Goal: Find specific page/section: Find specific page/section

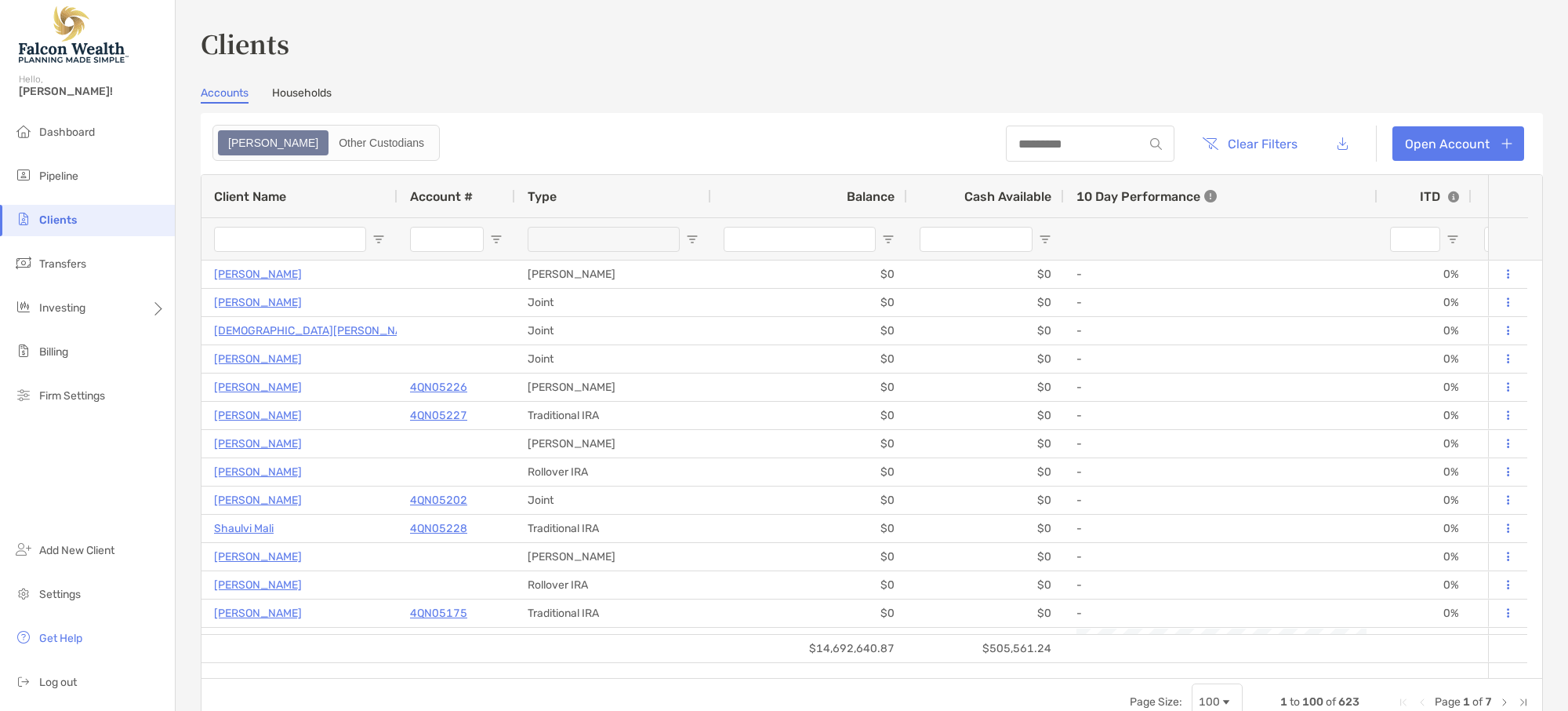
click at [313, 237] on input "Client Name Filter Input" at bounding box center [290, 239] width 152 height 25
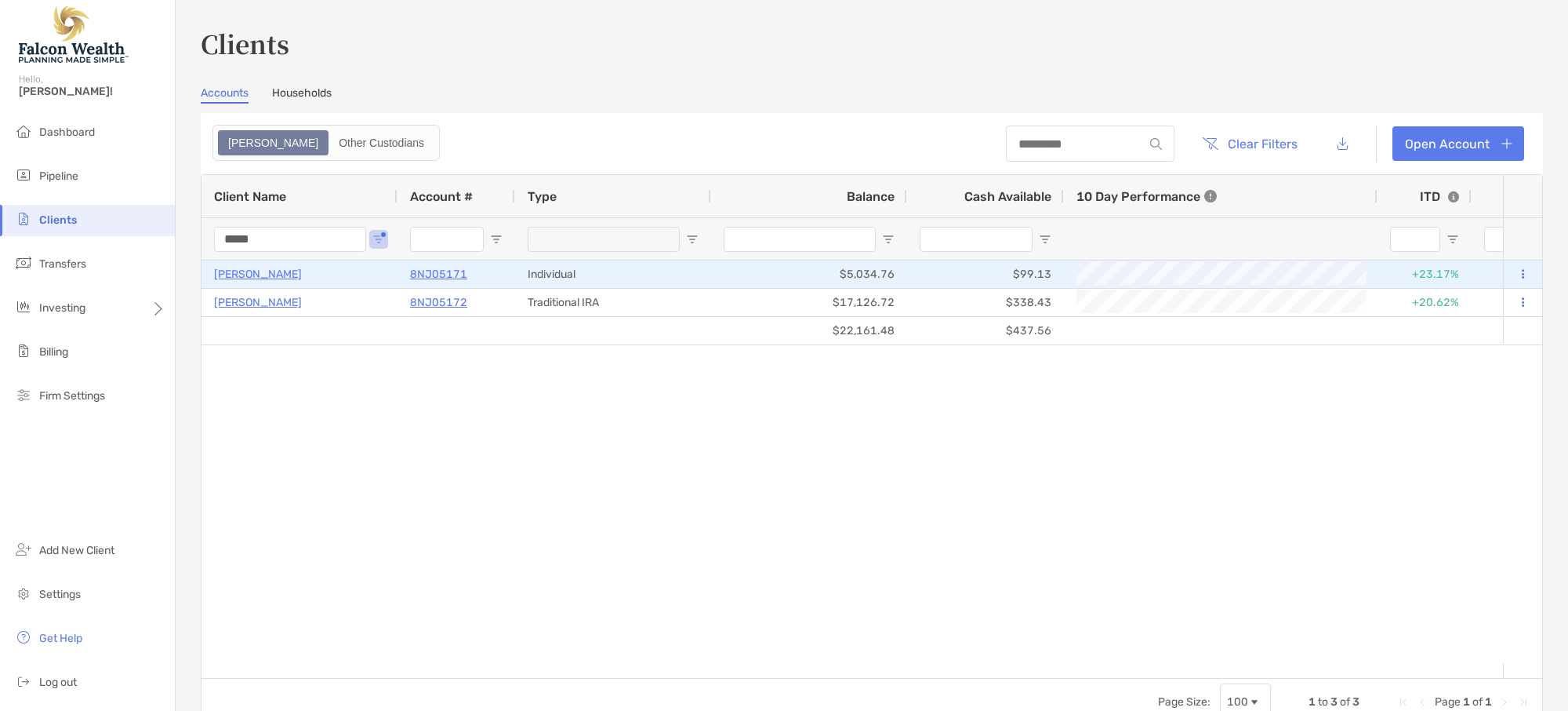
type input "*****"
drag, startPoint x: 483, startPoint y: 273, endPoint x: 400, endPoint y: 272, distance: 83.0
click at [400, 272] on div "8NJ05171" at bounding box center [455, 274] width 117 height 27
click at [435, 270] on p "8NJ05171" at bounding box center [439, 274] width 57 height 20
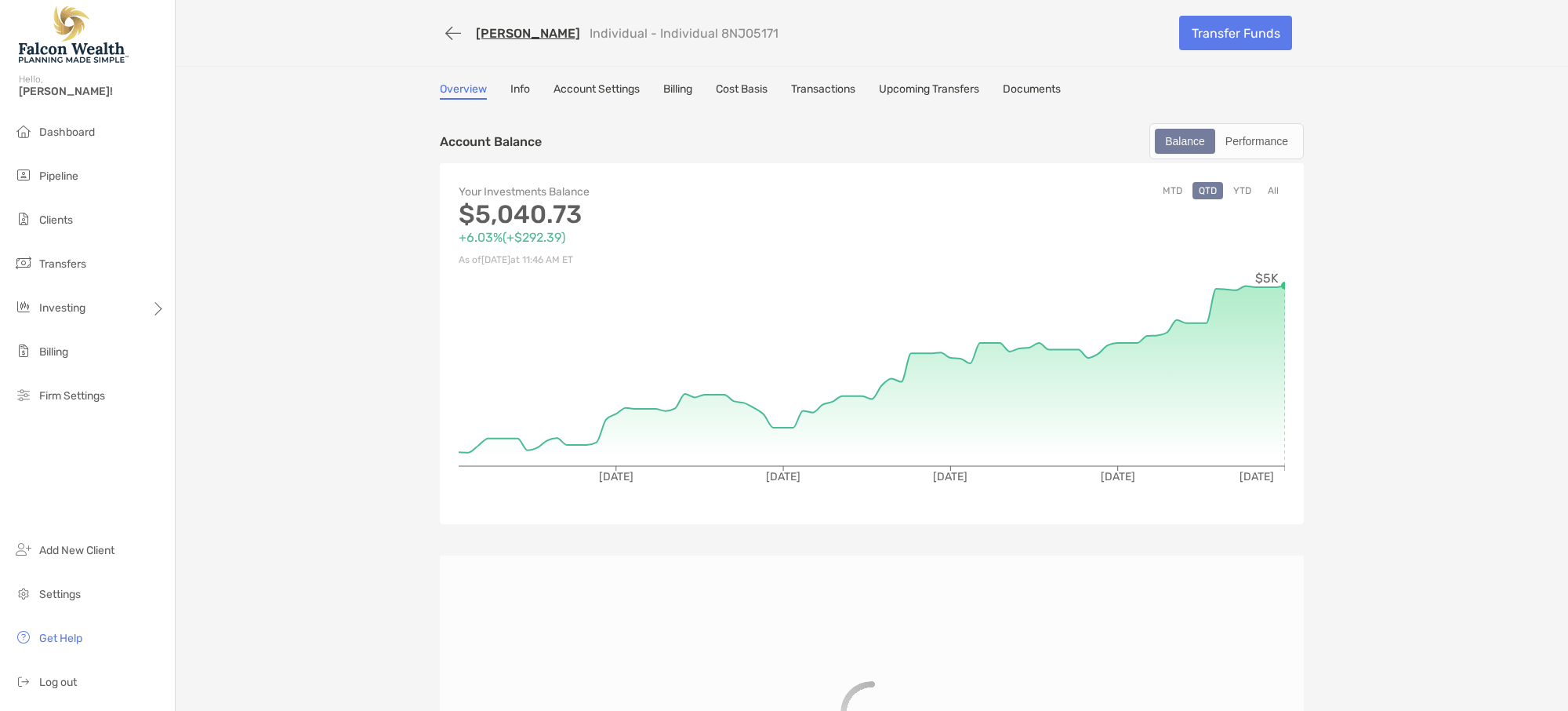
drag, startPoint x: 673, startPoint y: 29, endPoint x: 731, endPoint y: 30, distance: 58.0
click at [731, 30] on div "Omar Saleh Individual - Individual 8NJ05171" at bounding box center [804, 34] width 727 height 29
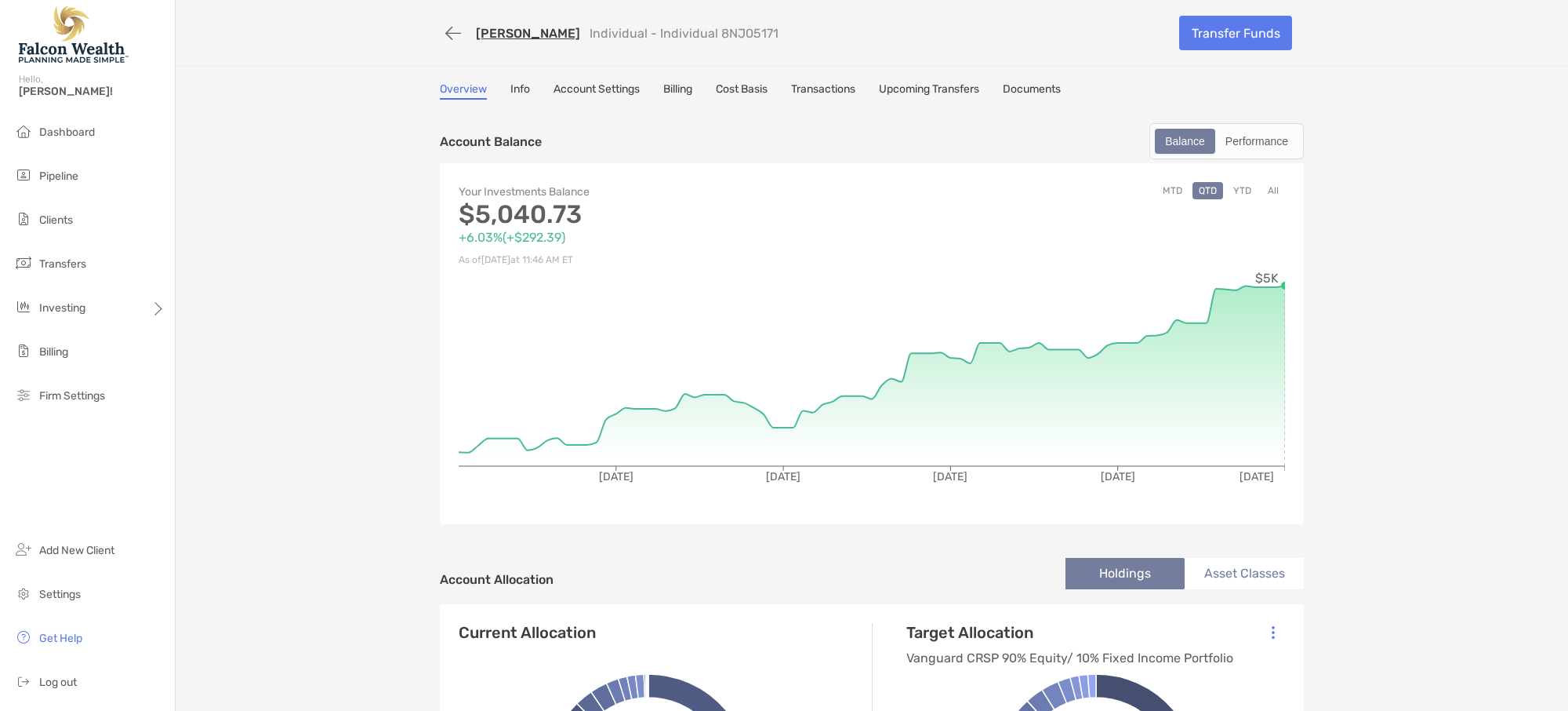
copy p "8NJ05171"
click at [441, 34] on button "button" at bounding box center [453, 34] width 26 height 29
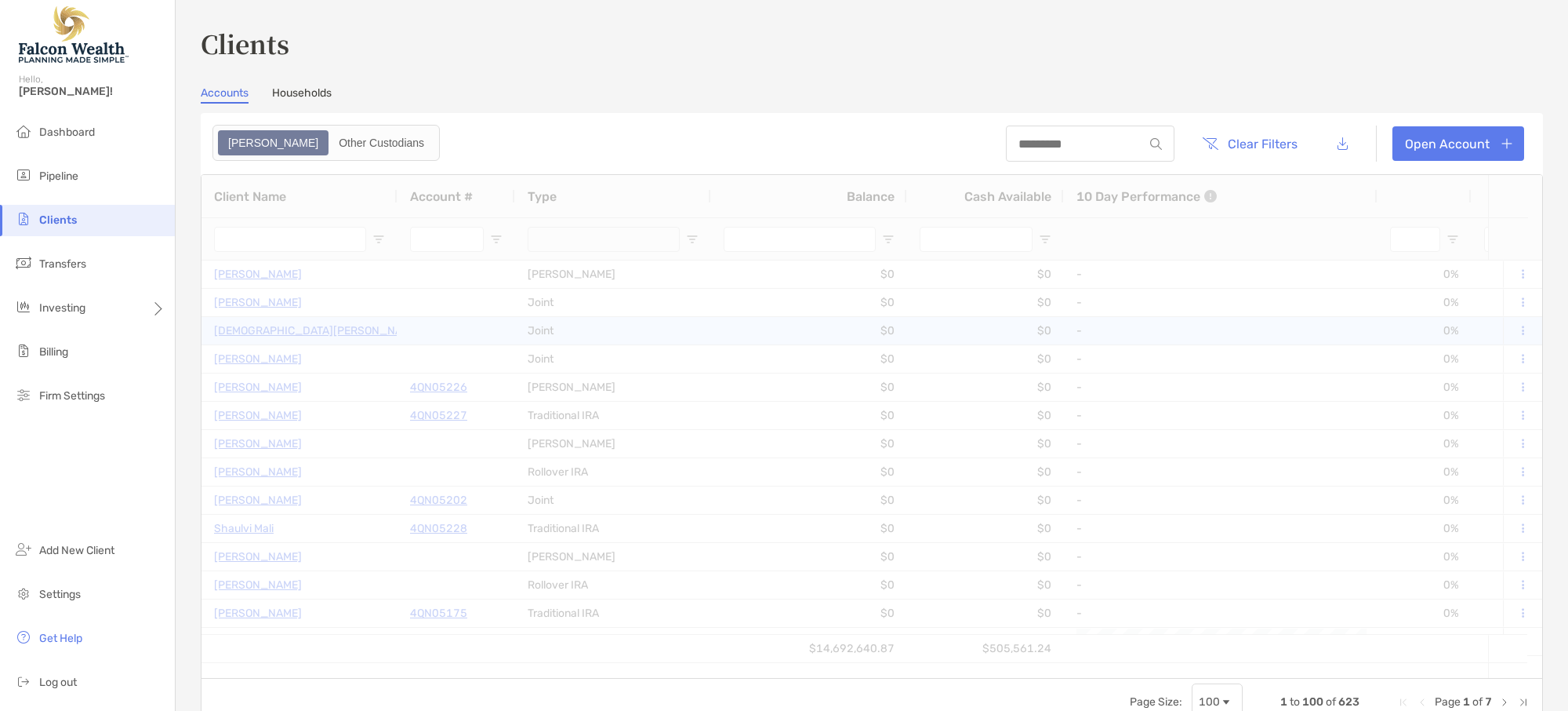
type input "*****"
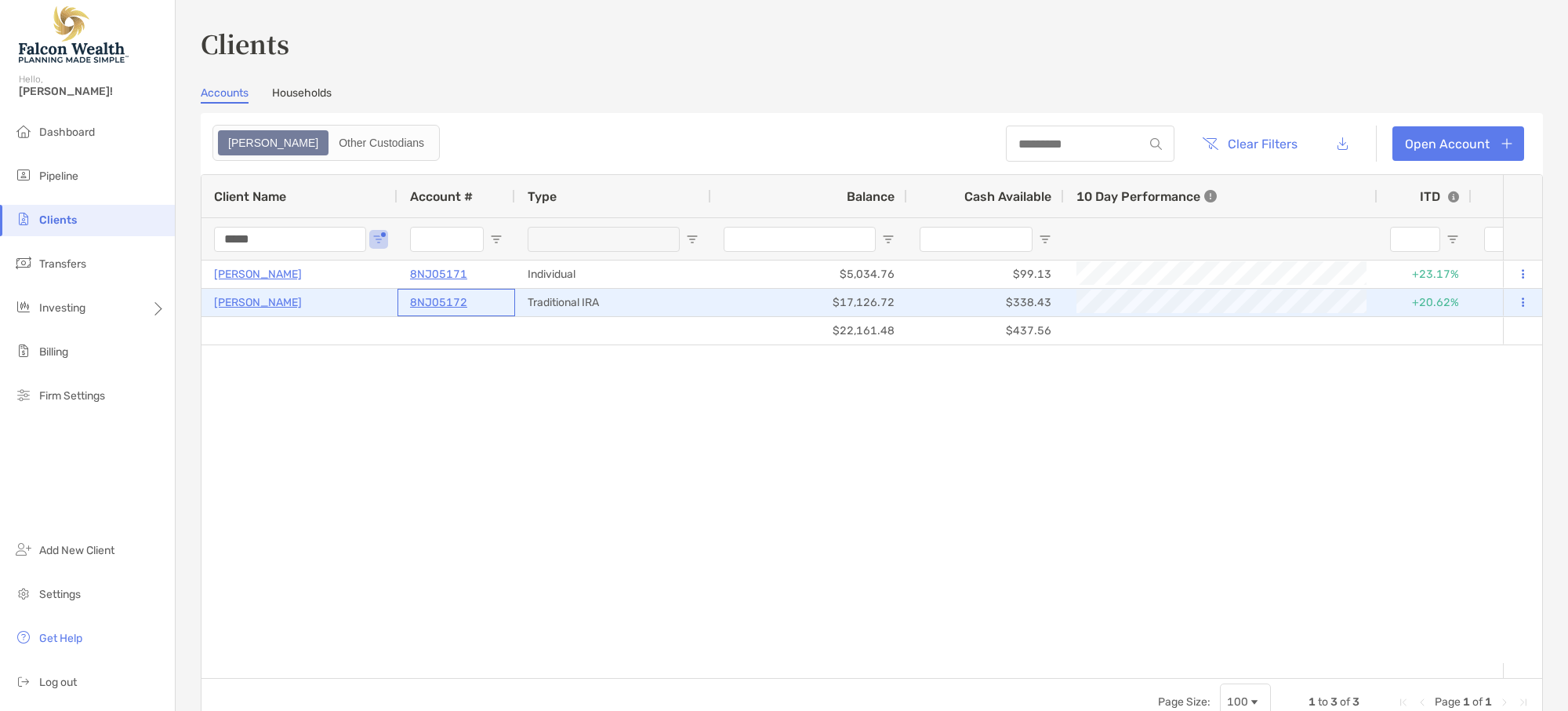
drag, startPoint x: 465, startPoint y: 302, endPoint x: 412, endPoint y: 300, distance: 53.0
click at [412, 300] on div "8NJ05172" at bounding box center [456, 302] width 93 height 26
click at [447, 300] on p "8NJ05172" at bounding box center [439, 302] width 57 height 20
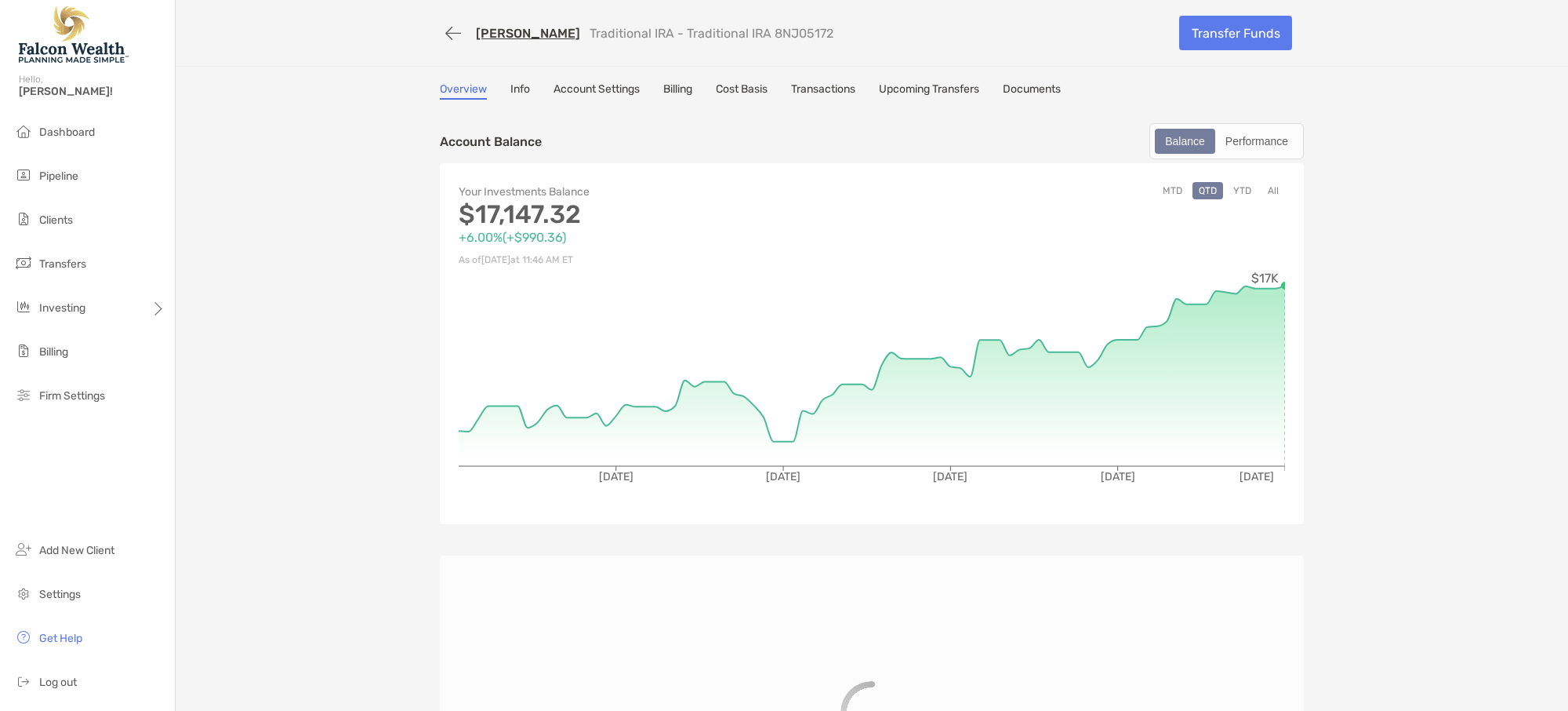
drag, startPoint x: 727, startPoint y: 30, endPoint x: 813, endPoint y: 33, distance: 86.1
click at [813, 33] on div "Omar Saleh Traditional IRA - Traditional IRA 8NJ05172" at bounding box center [804, 34] width 727 height 29
copy p "8NJ05172"
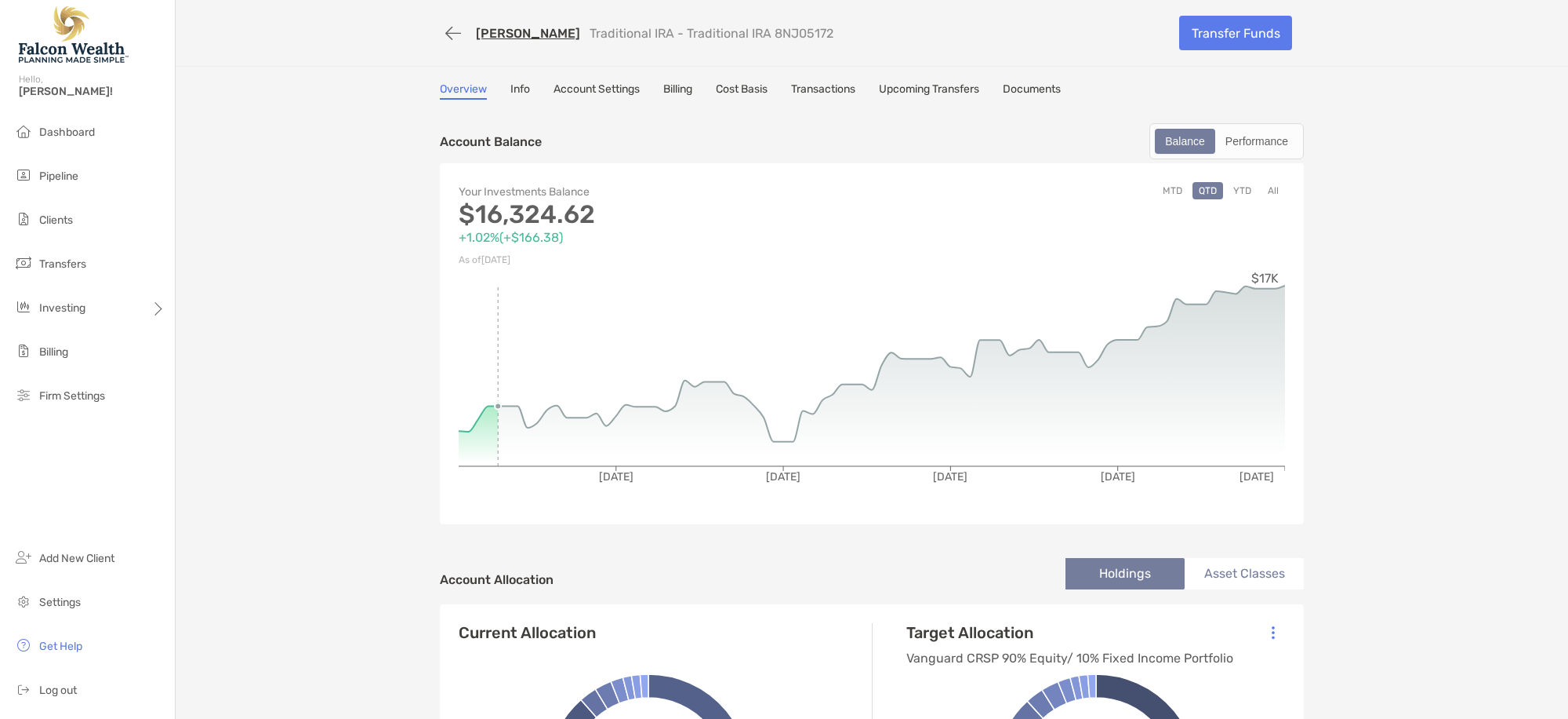
copy p "8NJ05172"
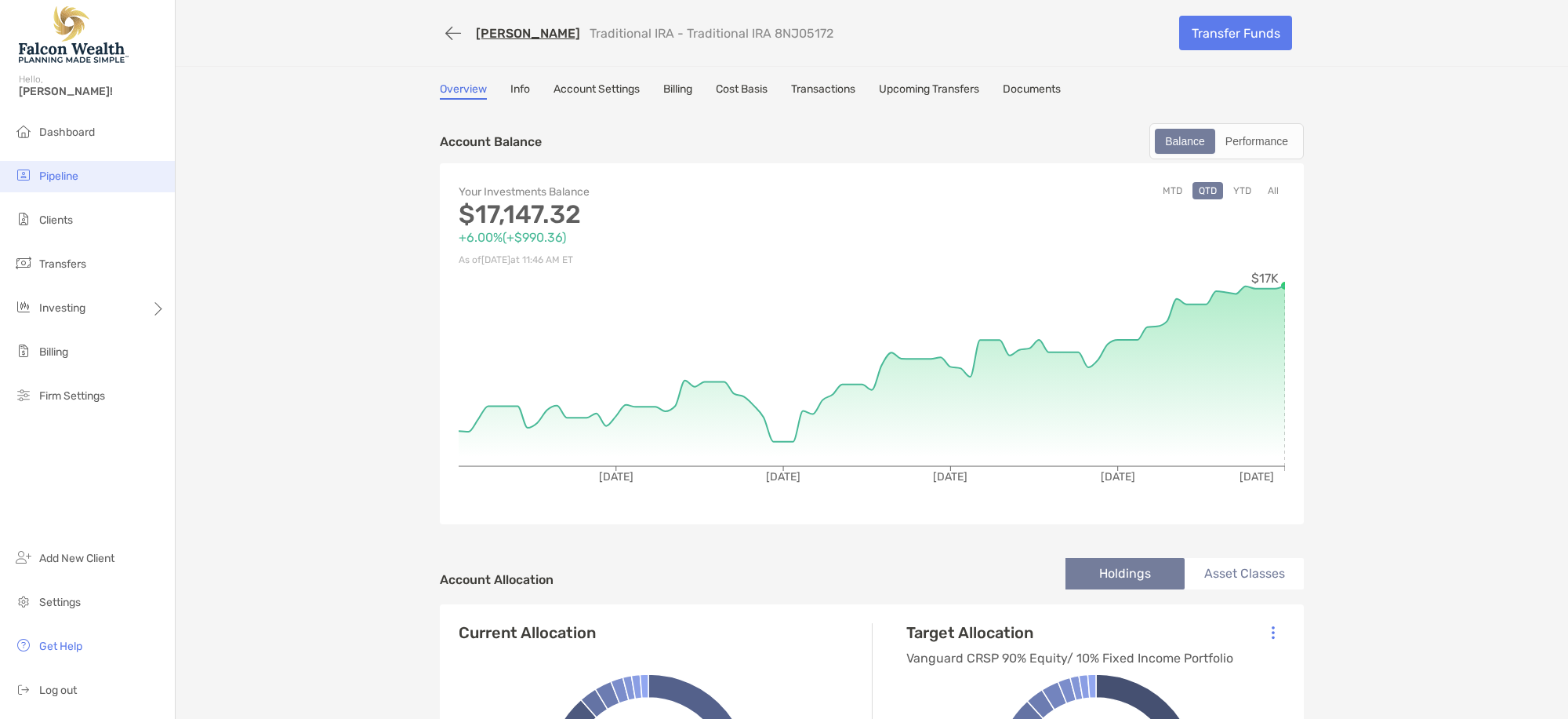
click at [65, 189] on li "Pipeline" at bounding box center [87, 176] width 175 height 31
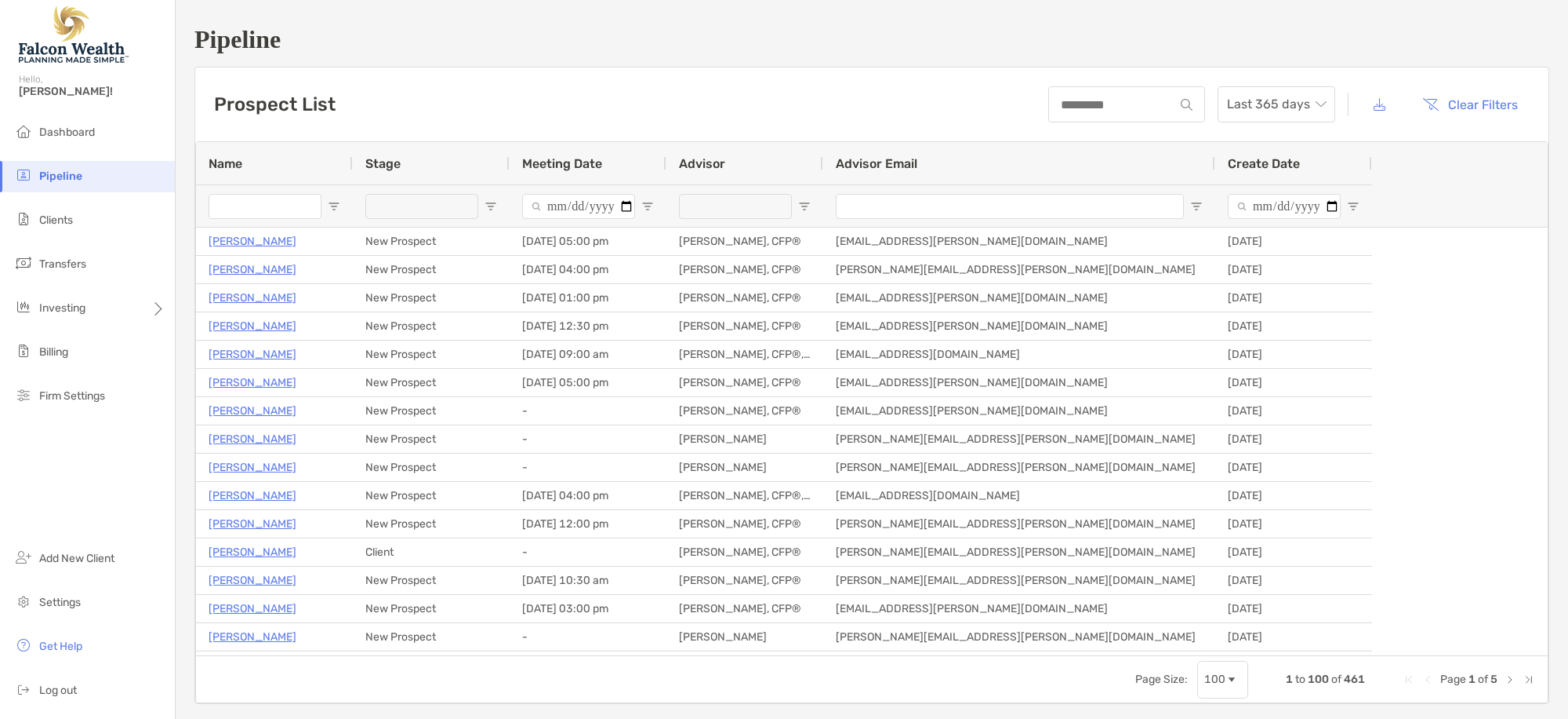
type input "**********"
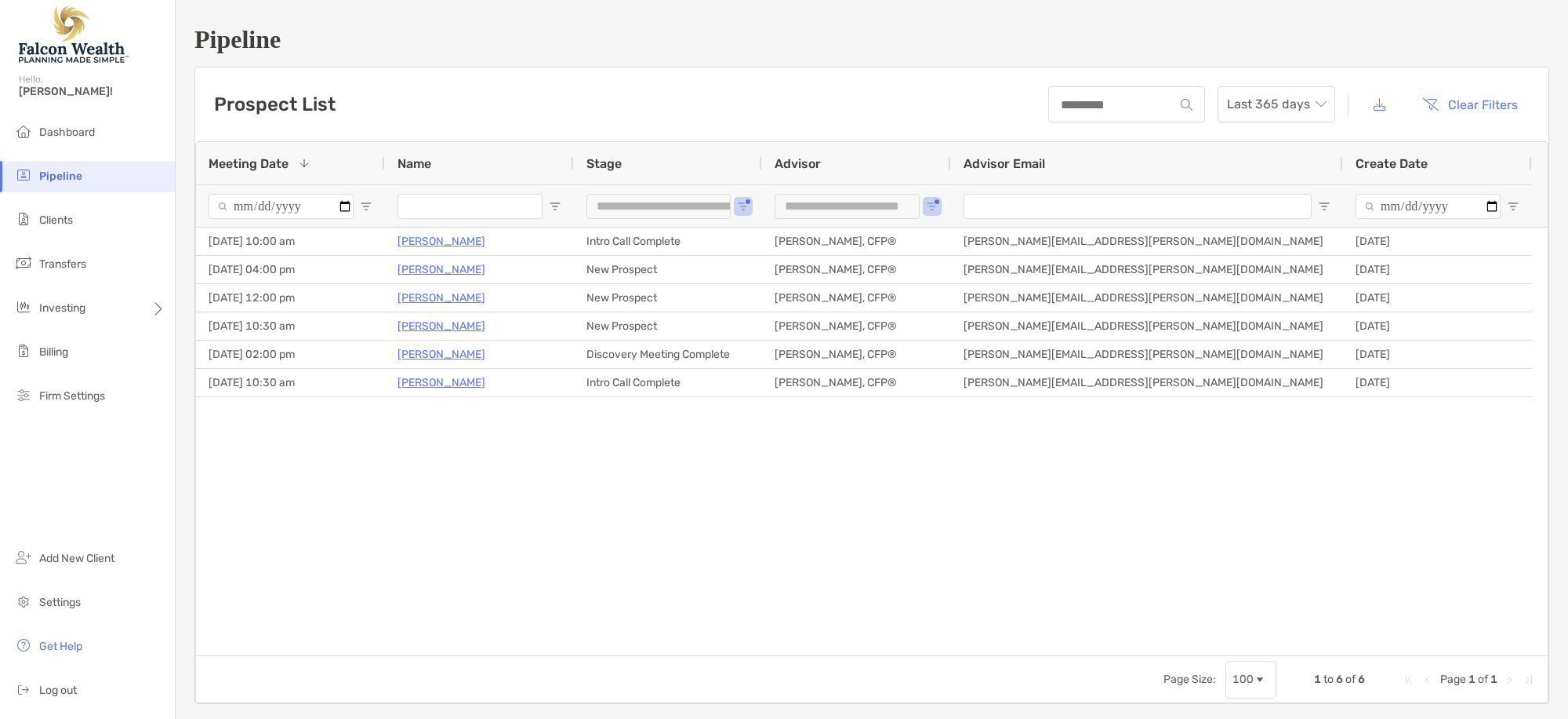
click at [466, 206] on input "Name Filter Input" at bounding box center [470, 206] width 145 height 25
click at [77, 221] on li "Clients" at bounding box center [87, 220] width 175 height 31
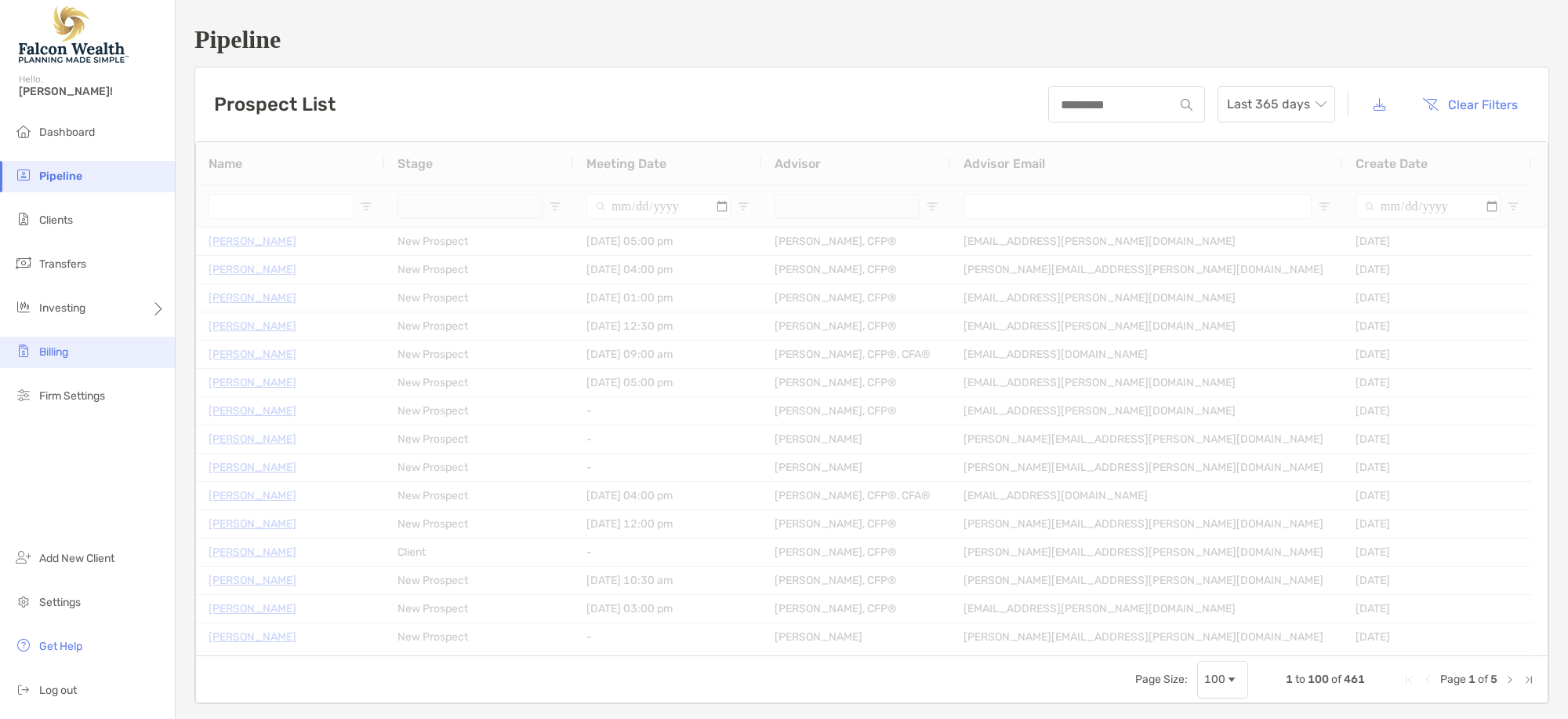
type input "**********"
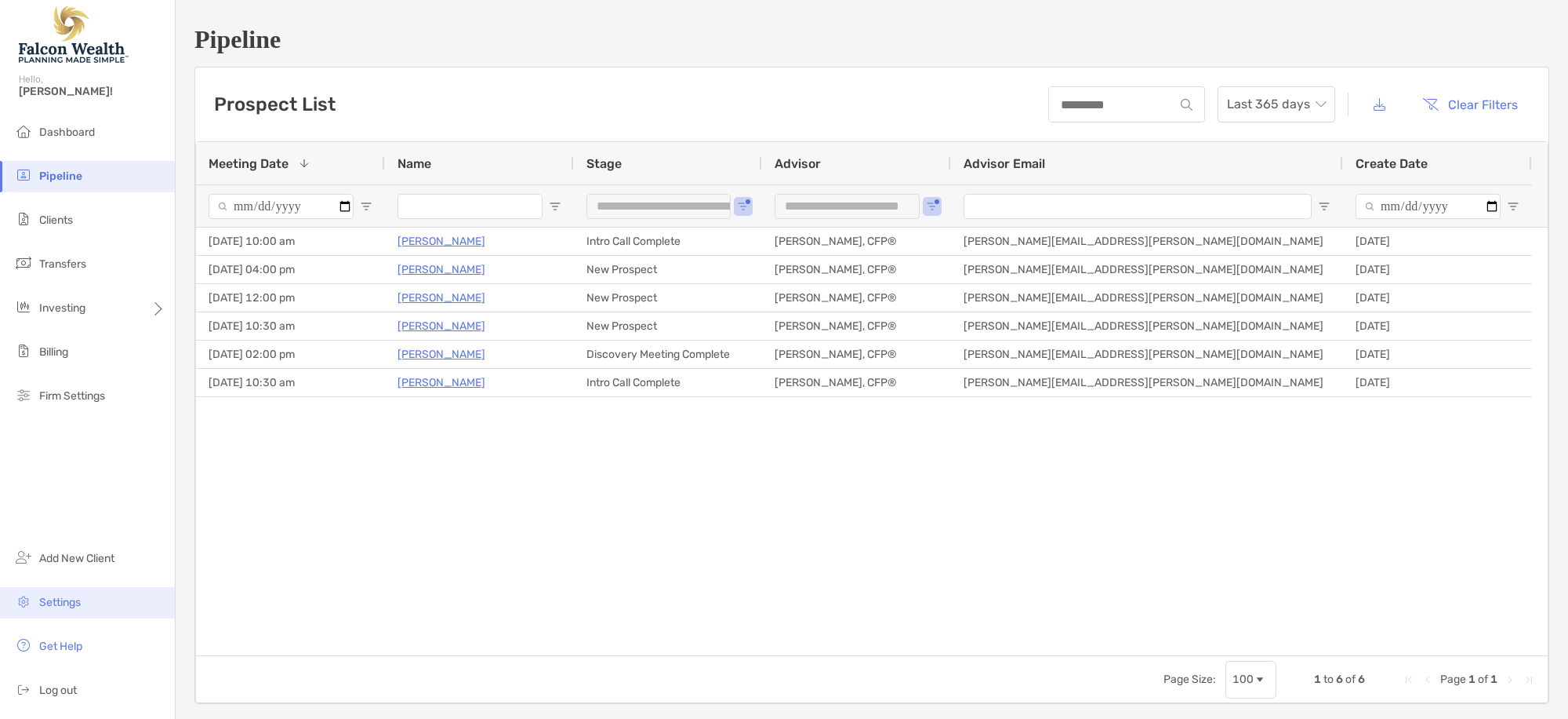
click at [70, 606] on span "Settings" at bounding box center [60, 602] width 41 height 14
